Goal: Task Accomplishment & Management: Manage account settings

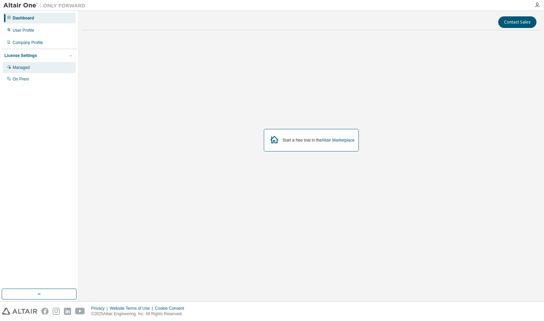
click at [53, 70] on div "Managed" at bounding box center [39, 67] width 73 height 11
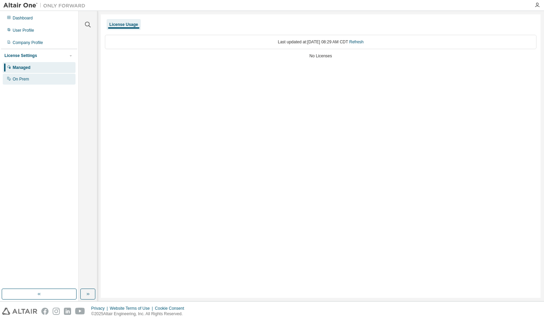
click at [49, 76] on div "On Prem" at bounding box center [39, 79] width 73 height 11
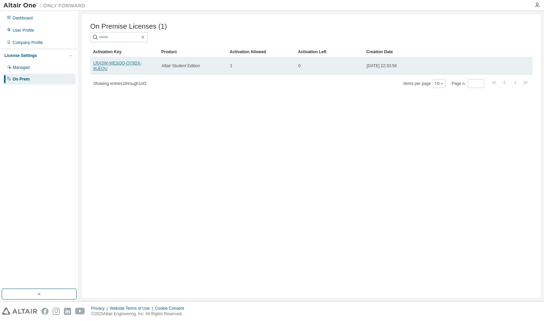
click at [137, 65] on link "LRASW-WESOQ-OY9DX-9UEQU" at bounding box center [117, 66] width 48 height 10
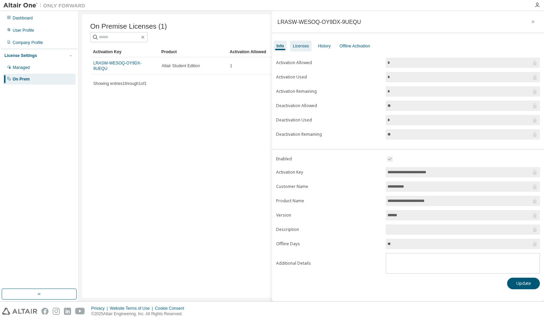
click at [298, 48] on div "Licenses" at bounding box center [301, 45] width 16 height 5
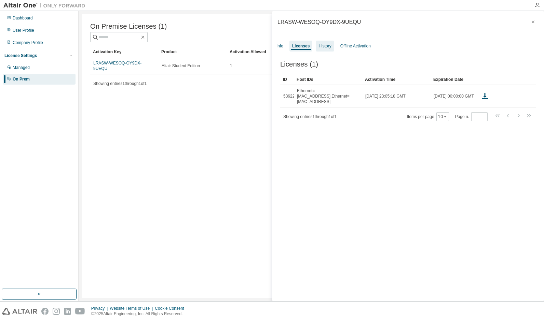
click at [323, 43] on div "History" at bounding box center [324, 45] width 13 height 5
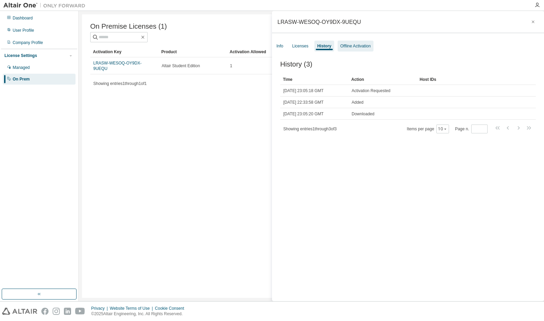
click at [345, 43] on div "Offline Activation" at bounding box center [355, 45] width 30 height 5
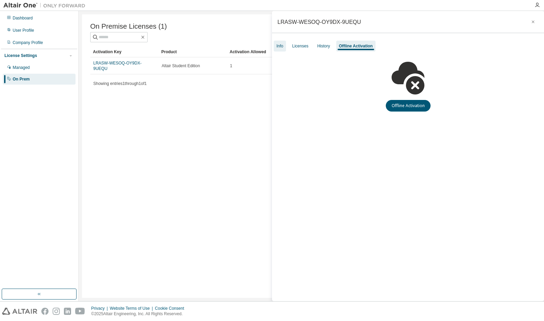
click at [276, 47] on div "Info" at bounding box center [280, 46] width 12 height 11
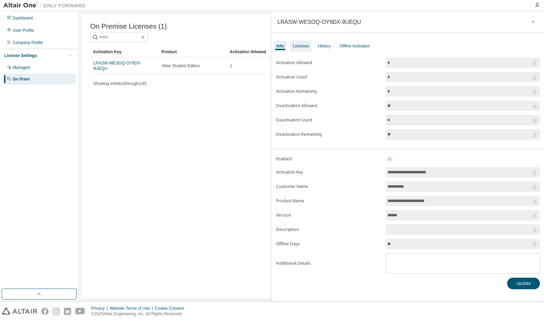
click at [301, 47] on div "Licenses" at bounding box center [301, 45] width 16 height 5
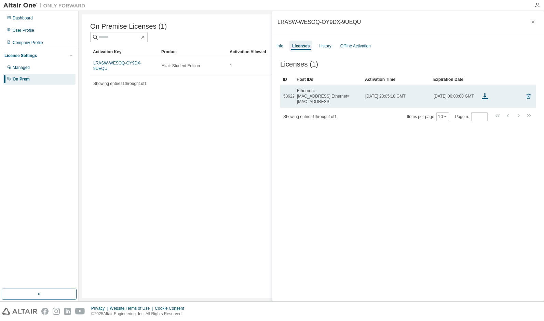
click at [326, 98] on td "Ethernet=[MAC_ADDRESS],Ethernet=[MAC_ADDRESS]" at bounding box center [328, 96] width 68 height 23
click at [485, 96] on icon at bounding box center [484, 97] width 3 height 2
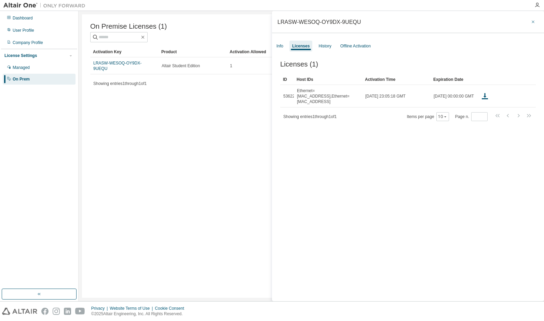
click at [533, 19] on button "button" at bounding box center [532, 21] width 11 height 11
